Goal: Transaction & Acquisition: Obtain resource

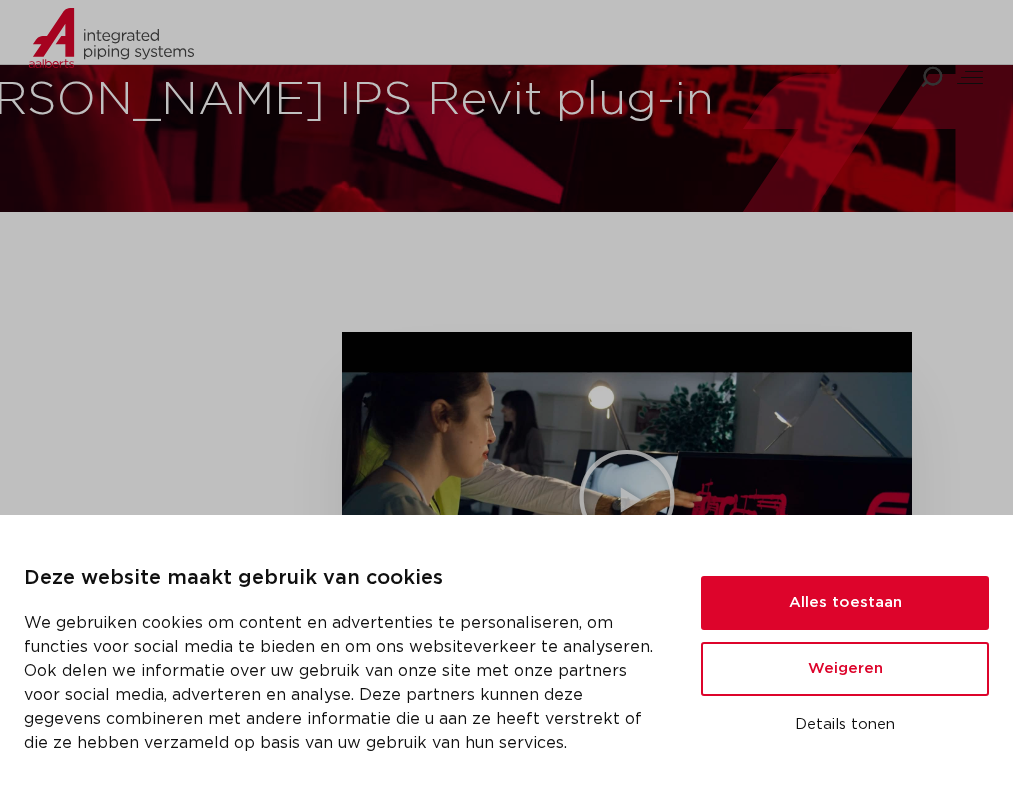
scroll to position [600, 0]
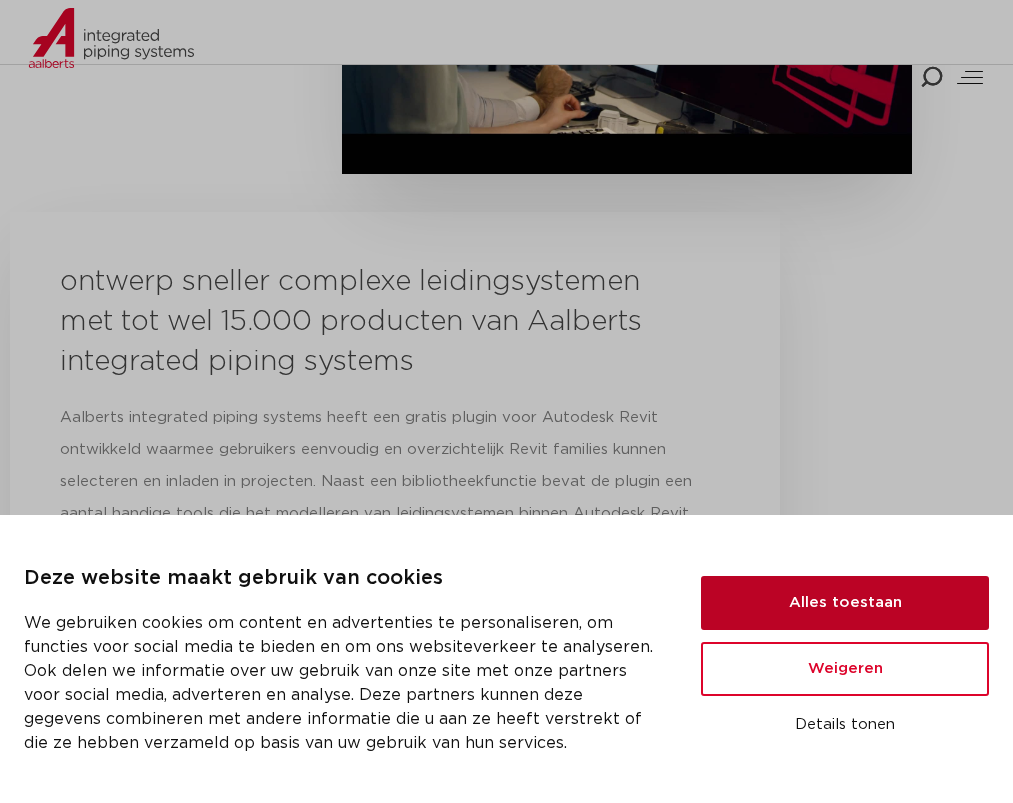
click at [824, 608] on button "Alles toestaan" at bounding box center [845, 603] width 288 height 54
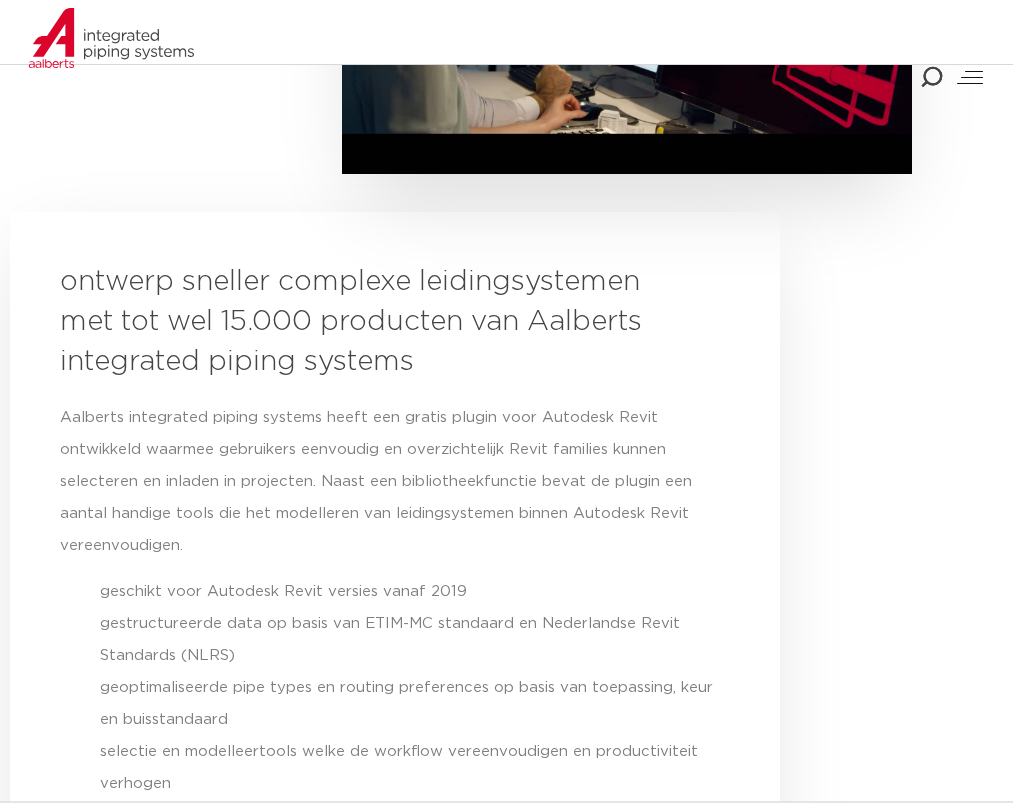
scroll to position [0, 0]
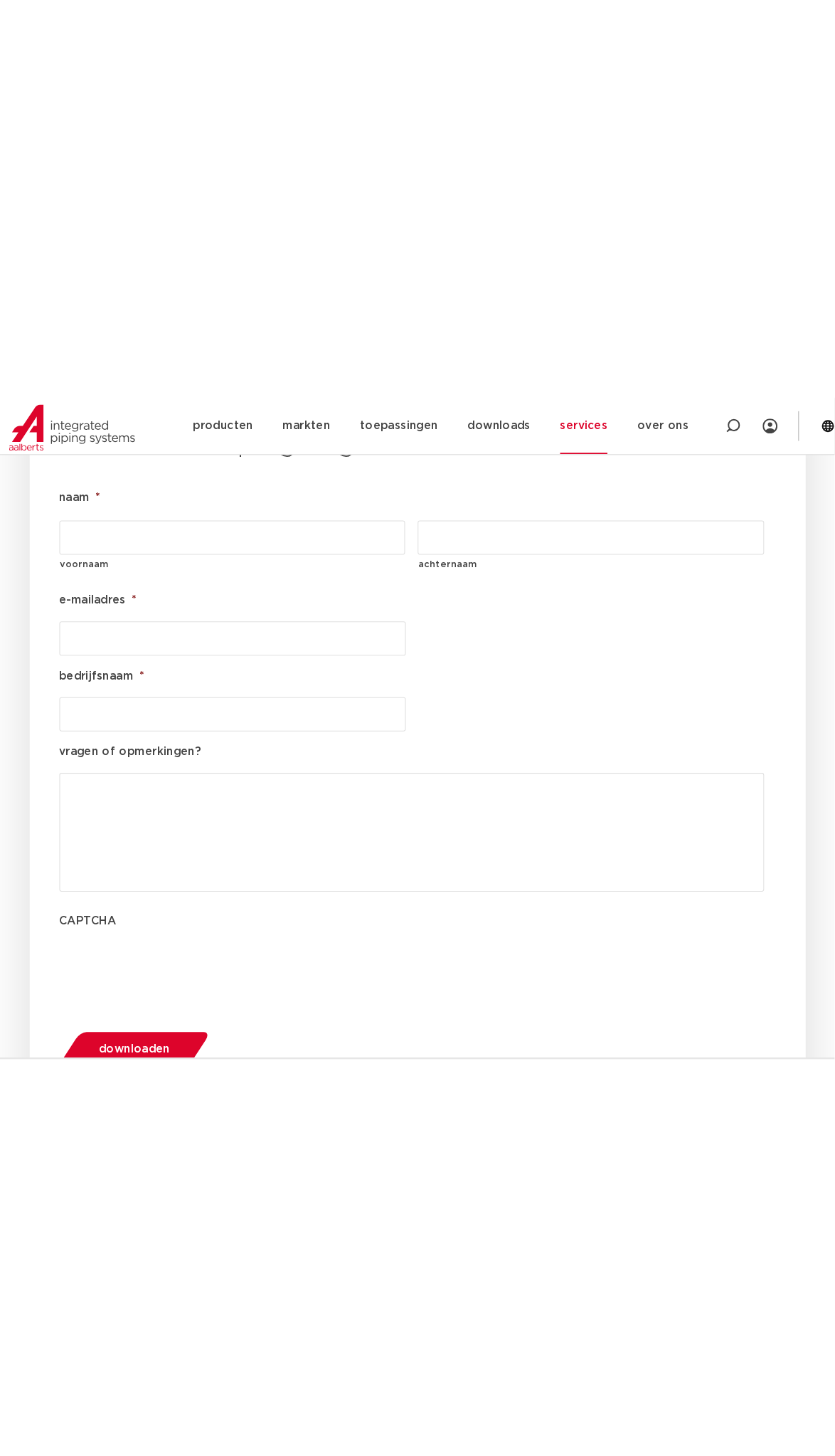
scroll to position [1556, 0]
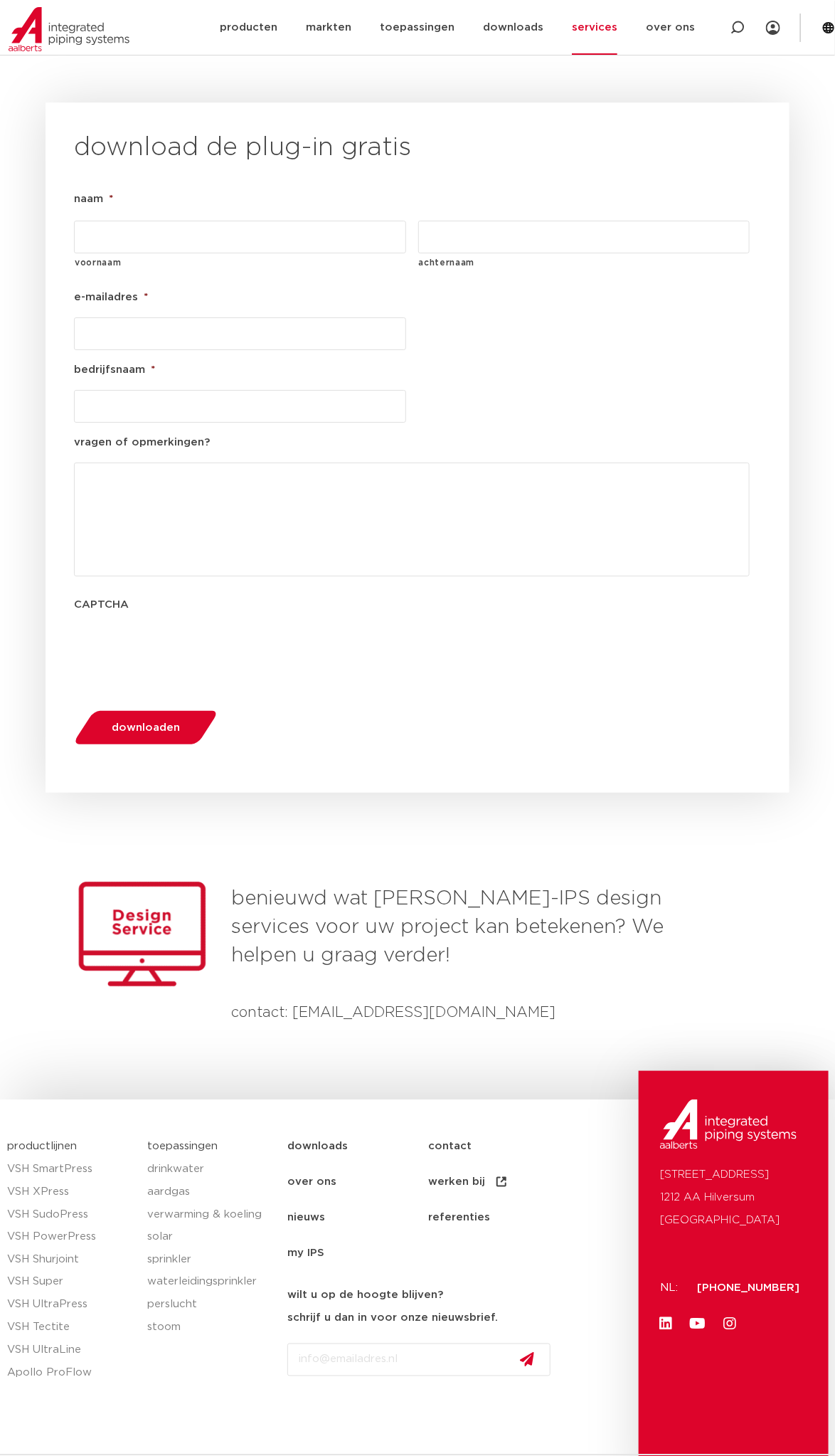
click at [147, 221] on input "voornaam" at bounding box center [240, 237] width 332 height 33
type input "b"
type input "Boaz"
type input "[PERSON_NAME]"
type input "[EMAIL_ADDRESS][DOMAIN_NAME]"
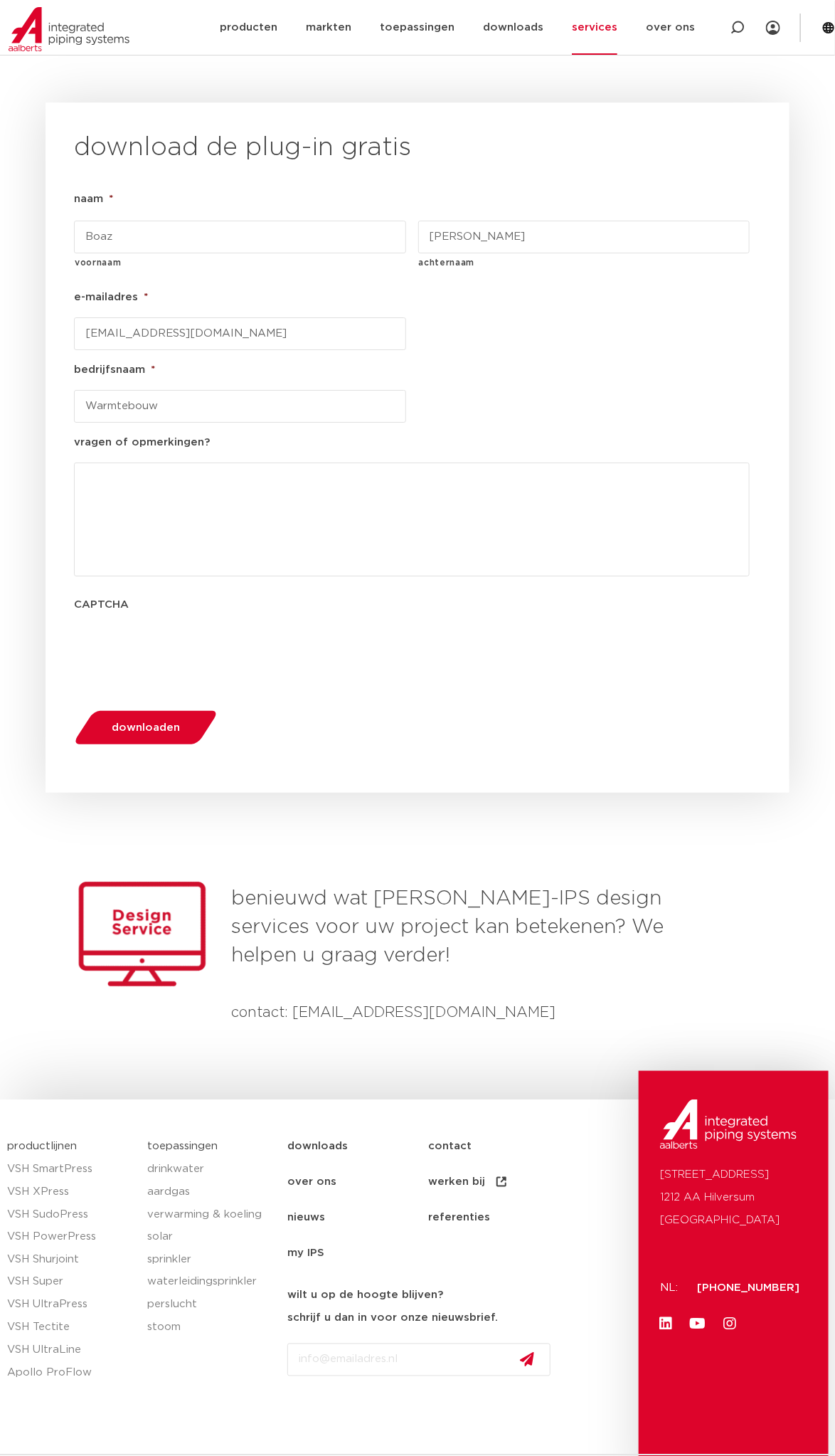
type input "Warmtebouw"
click at [147, 571] on span "downloaden" at bounding box center [146, 727] width 68 height 11
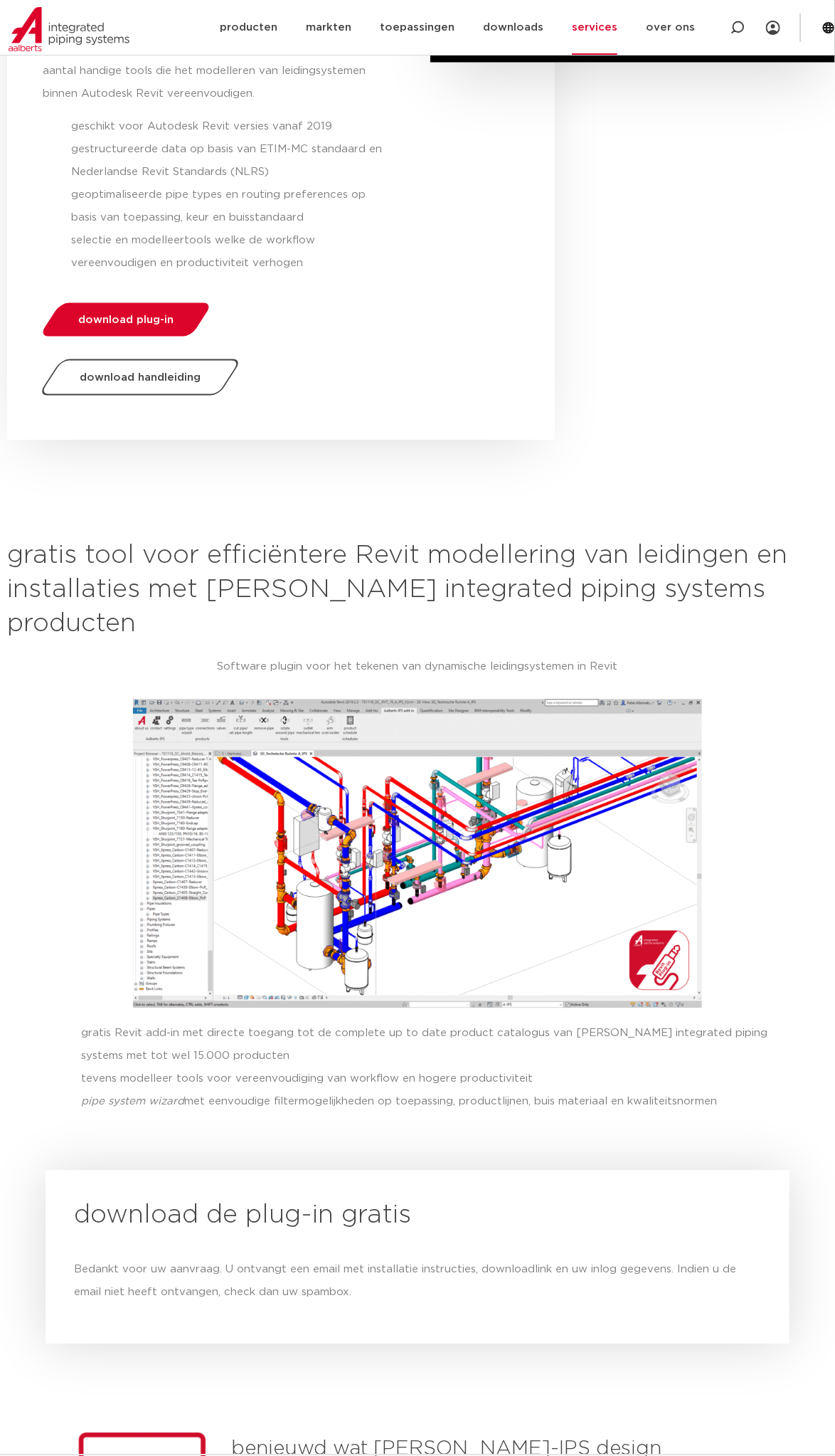
scroll to position [0, 0]
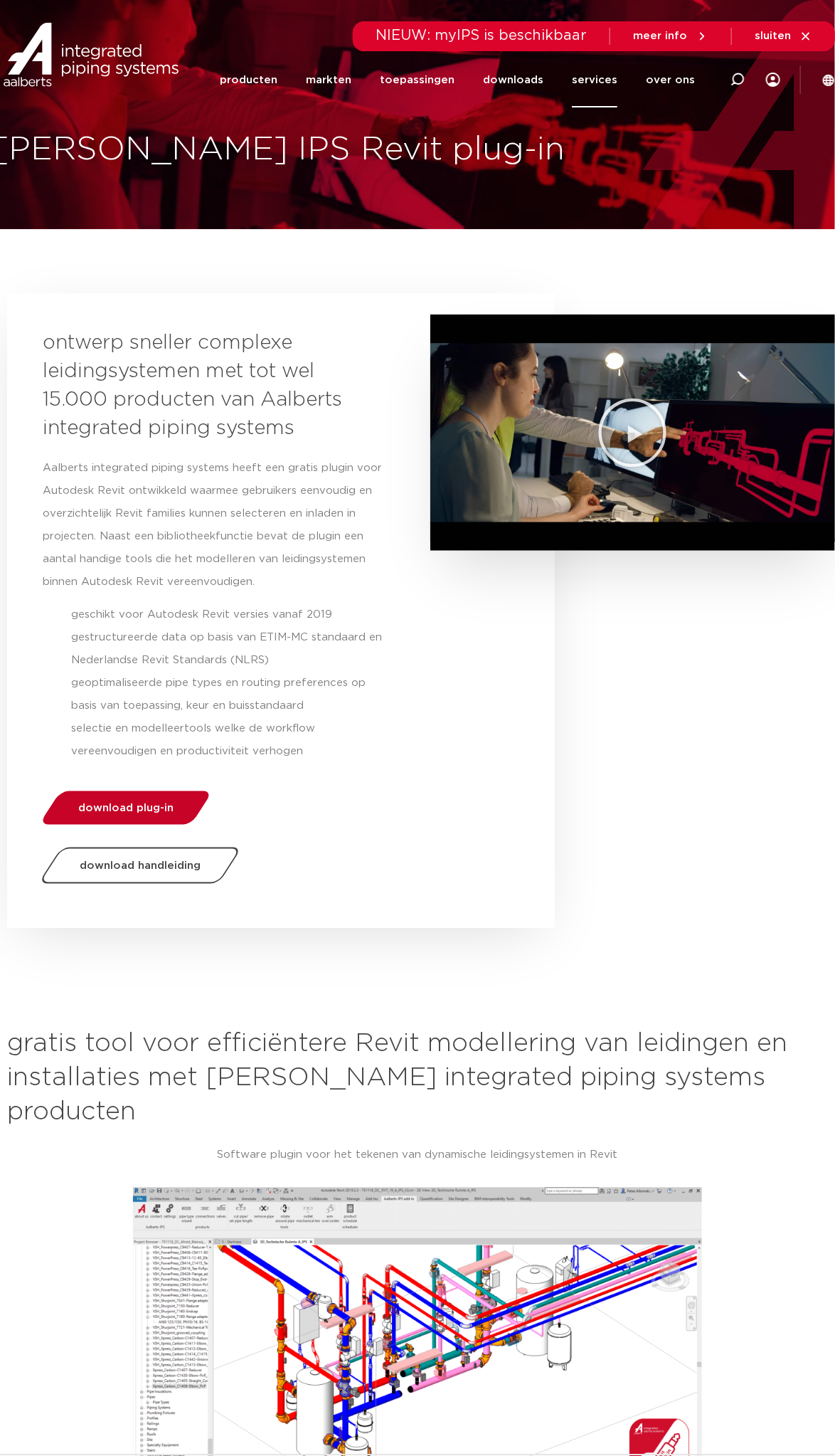
click at [187, 571] on link "download plug-in" at bounding box center [126, 808] width 174 height 33
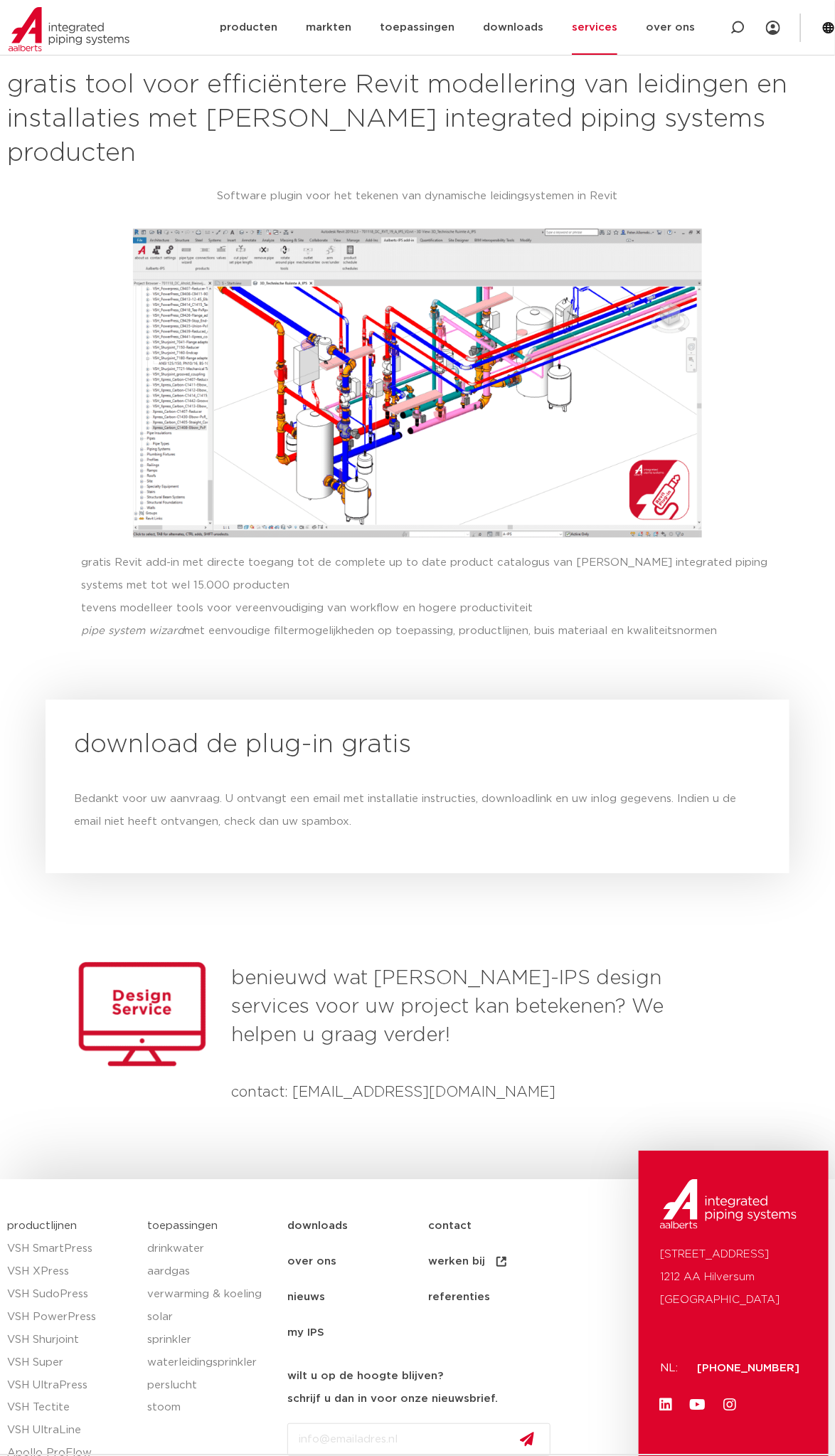
scroll to position [1042, 0]
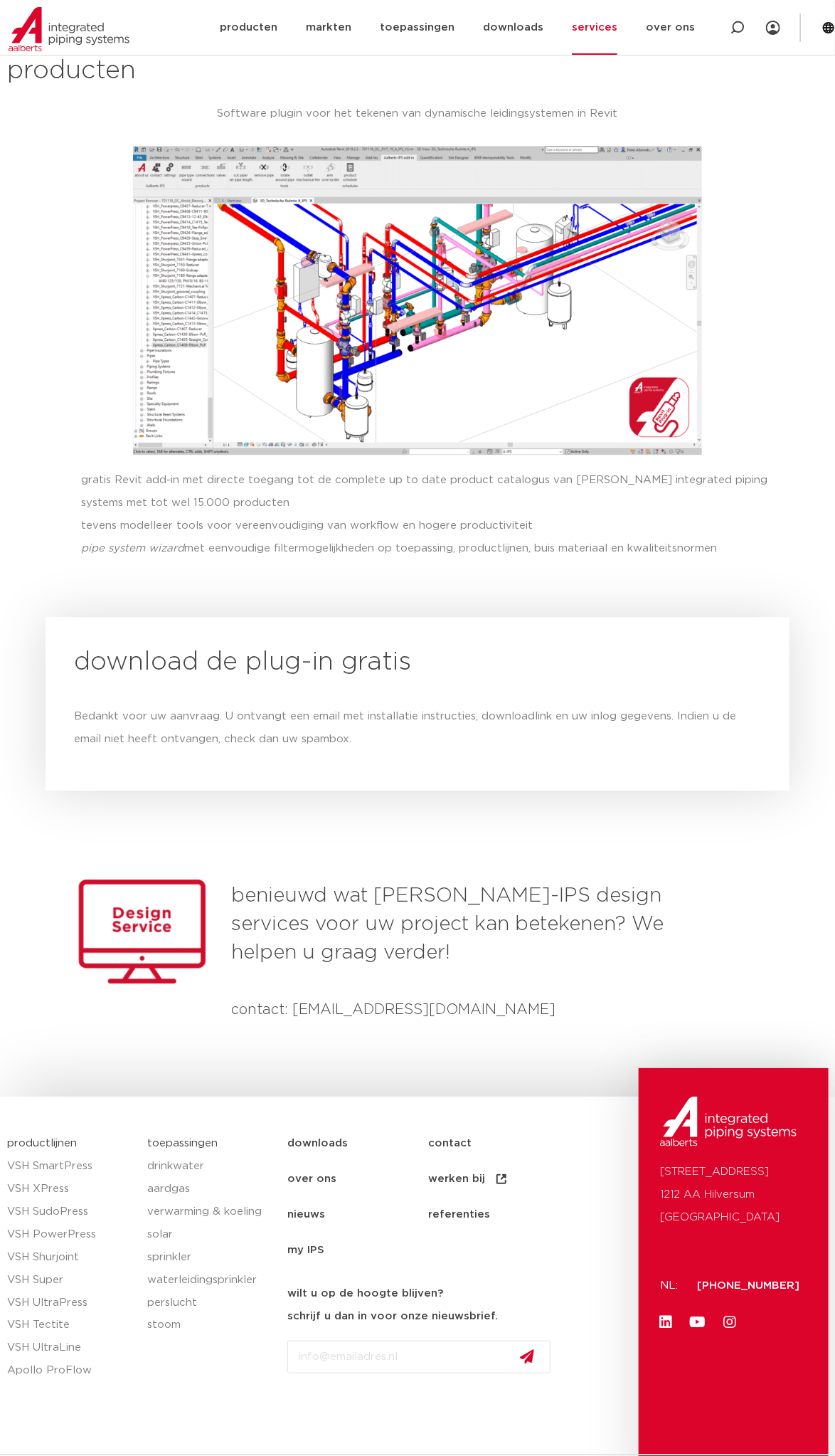
click at [464, 571] on div "Bedankt voor uw aanvraag. U ontvangt een email met installatie instructies, dow…" at bounding box center [418, 728] width 687 height 46
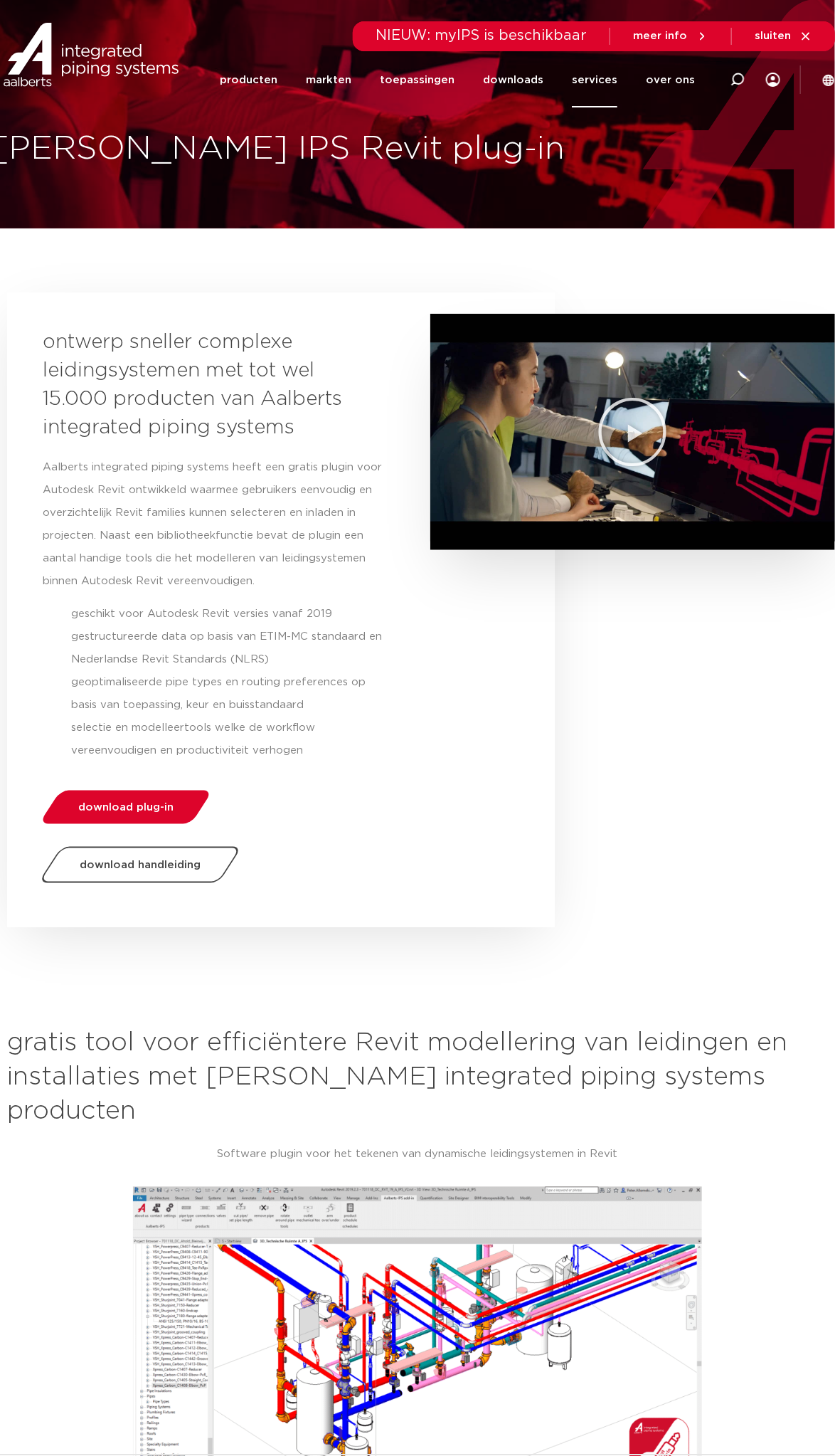
scroll to position [0, 0]
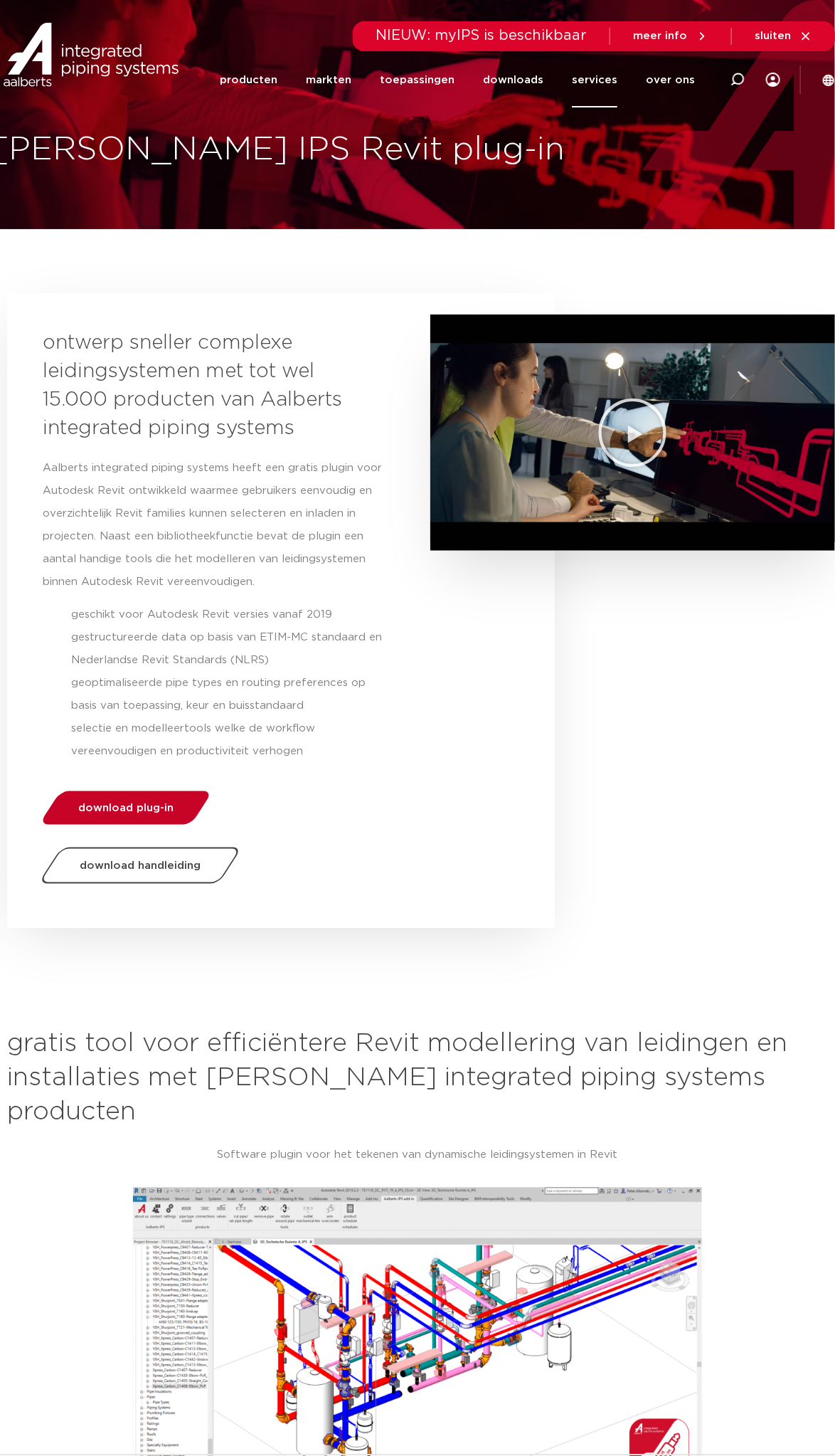
click at [166, 571] on link "download plug-in" at bounding box center [126, 808] width 174 height 33
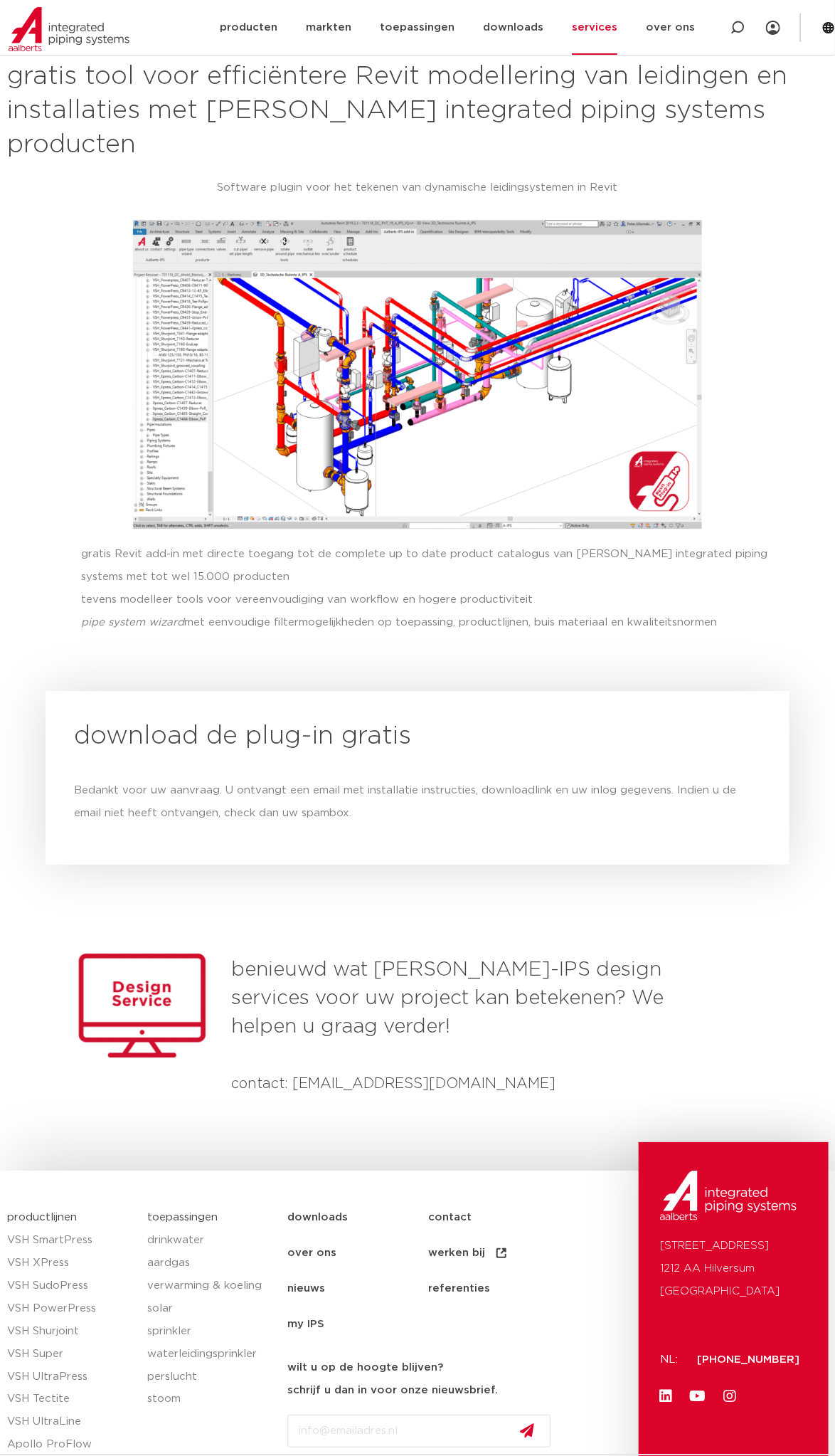
scroll to position [1042, 0]
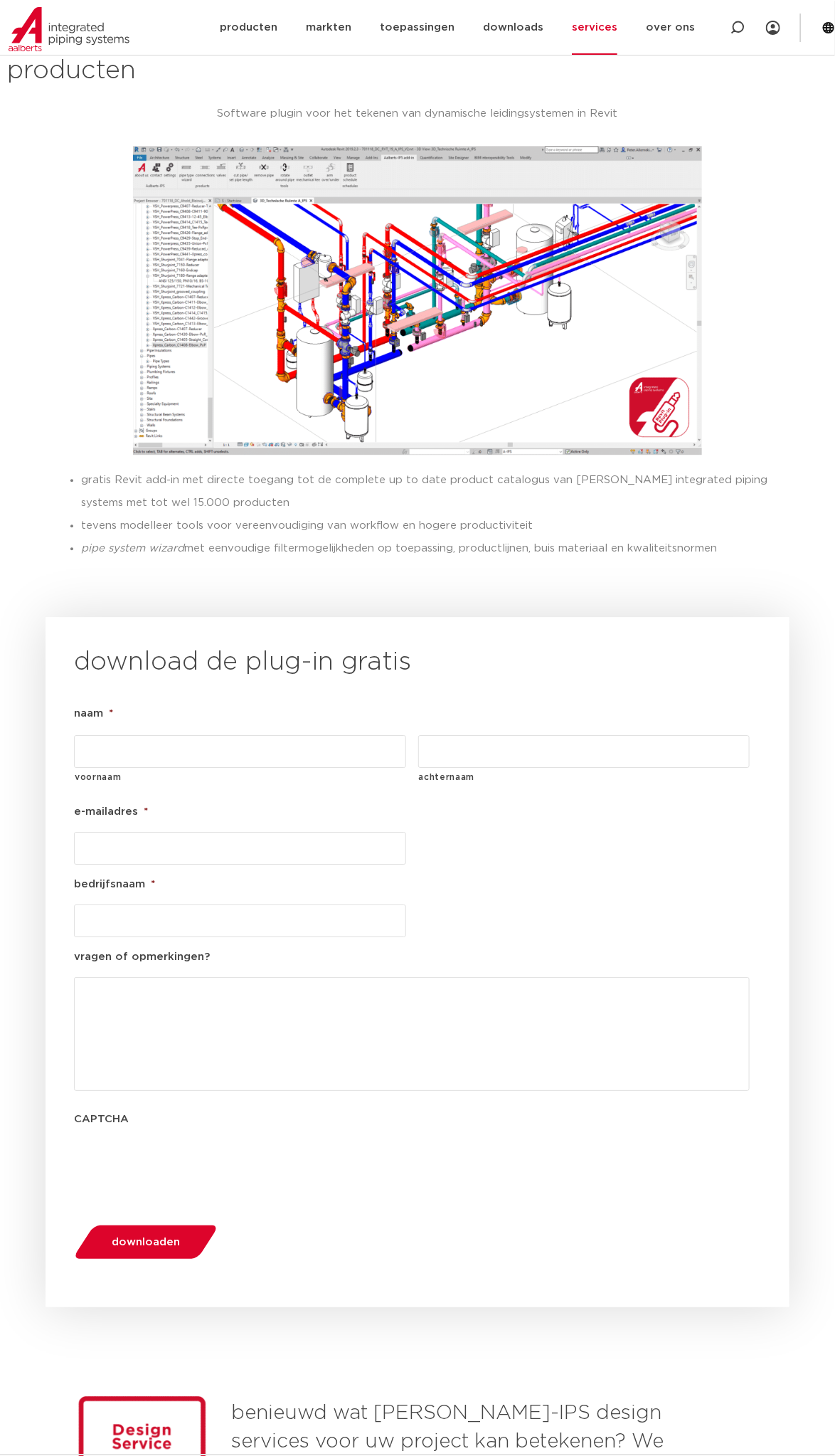
click at [186, 735] on input "voornaam" at bounding box center [240, 751] width 332 height 33
type input "Boaz"
type input "[PERSON_NAME]"
click at [123, 832] on input "e-mailadres *" at bounding box center [240, 848] width 332 height 33
type input "blinde@warmtebouw.nl"
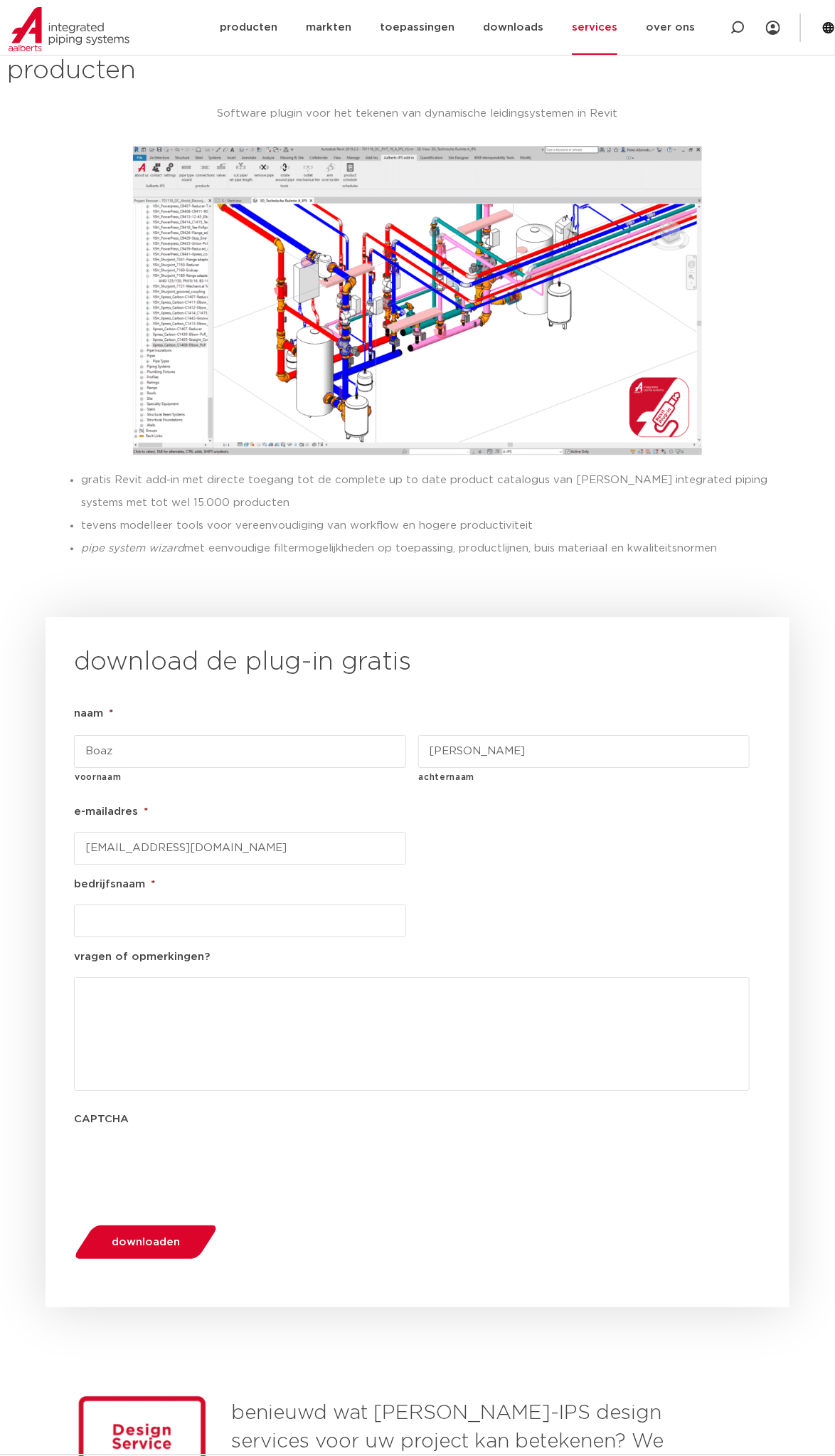
click at [124, 904] on input "bedrijfsnaam *" at bounding box center [240, 921] width 332 height 33
click at [132, 904] on input "bedrijfsnaam *" at bounding box center [240, 921] width 332 height 33
type input "Warmtebouw"
click at [130, 1237] on span "downloaden" at bounding box center [146, 1242] width 68 height 11
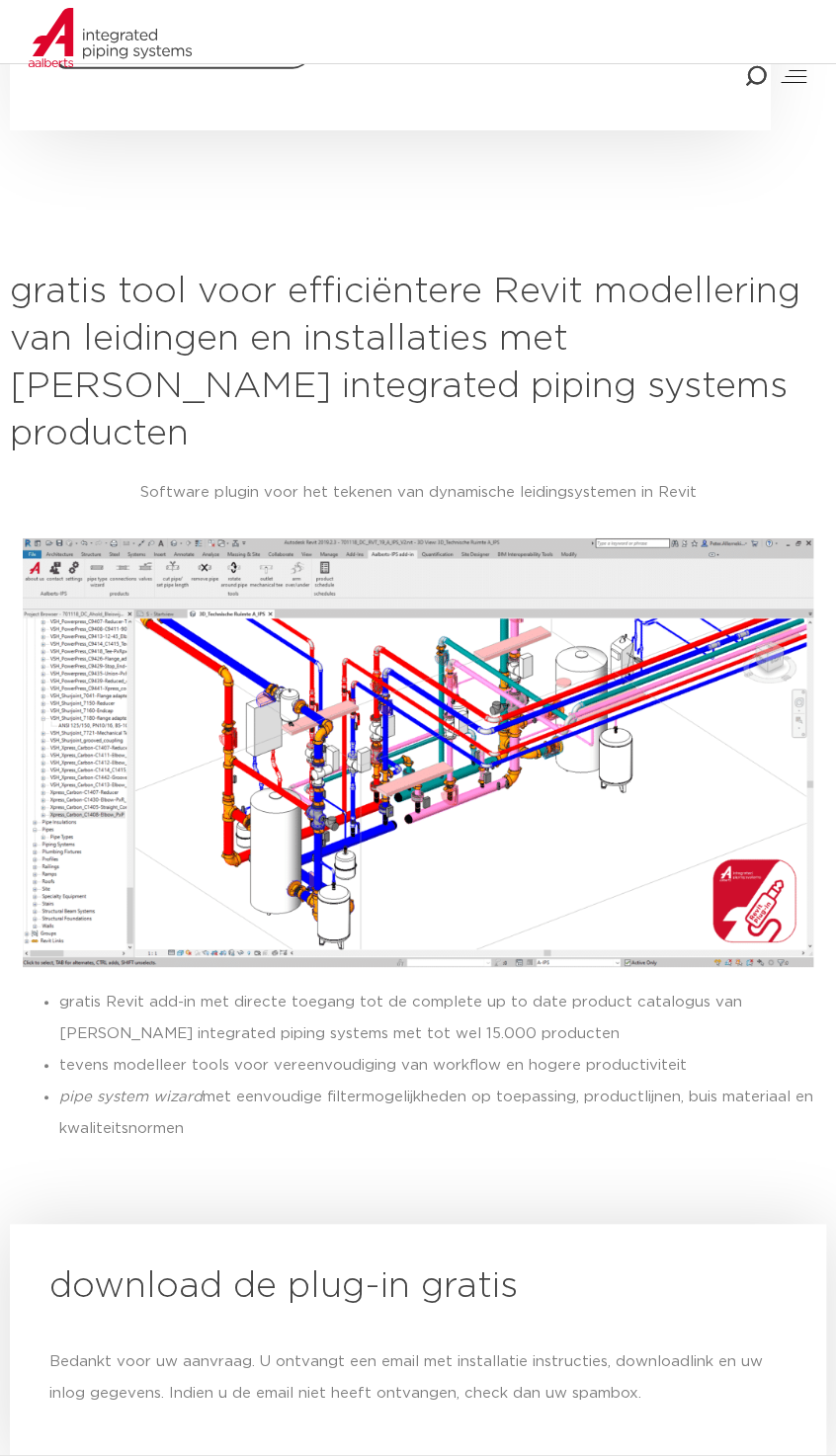
scroll to position [1604, 0]
